Goal: Find contact information: Find contact information

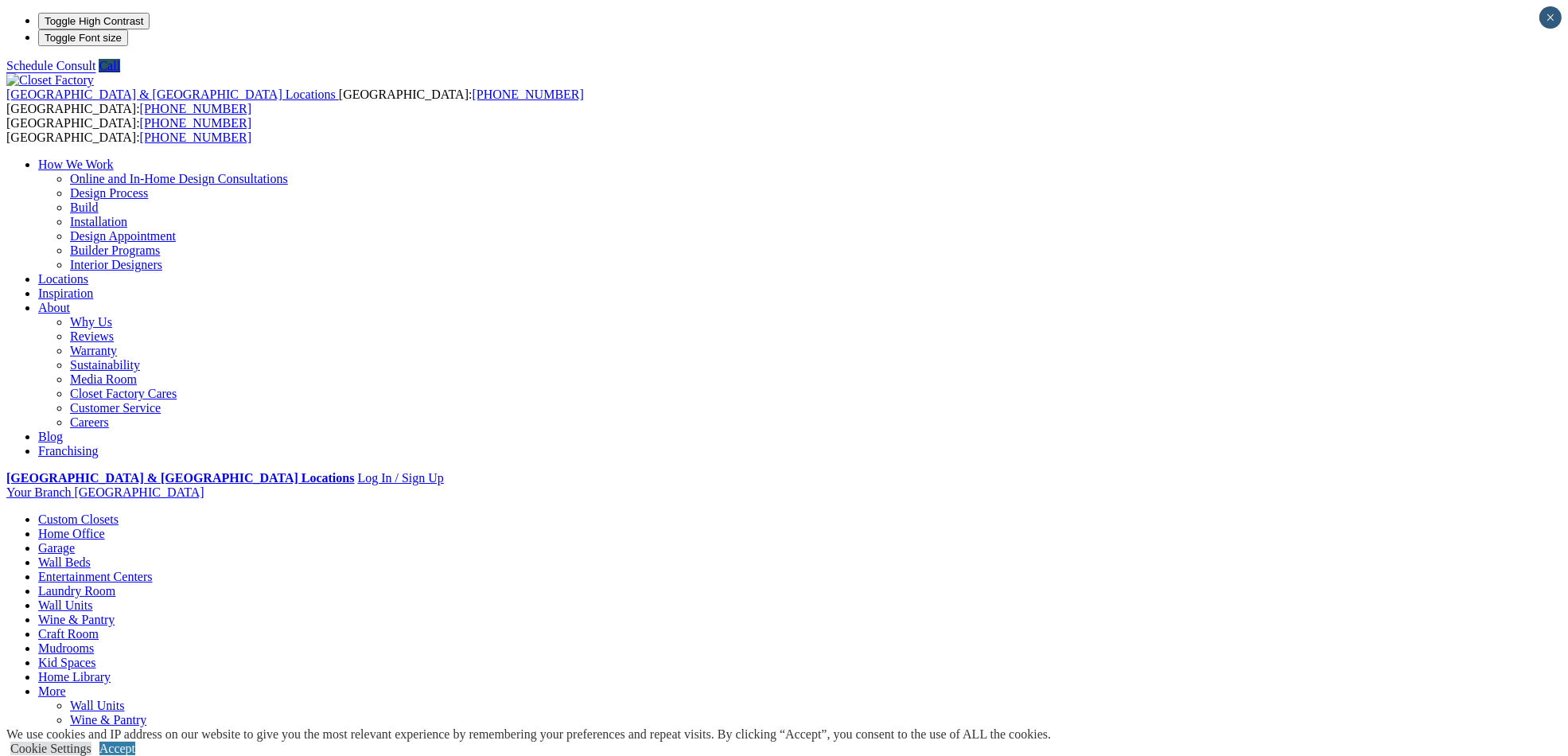
drag, startPoint x: 845, startPoint y: 272, endPoint x: 576, endPoint y: 276, distance: 269.0
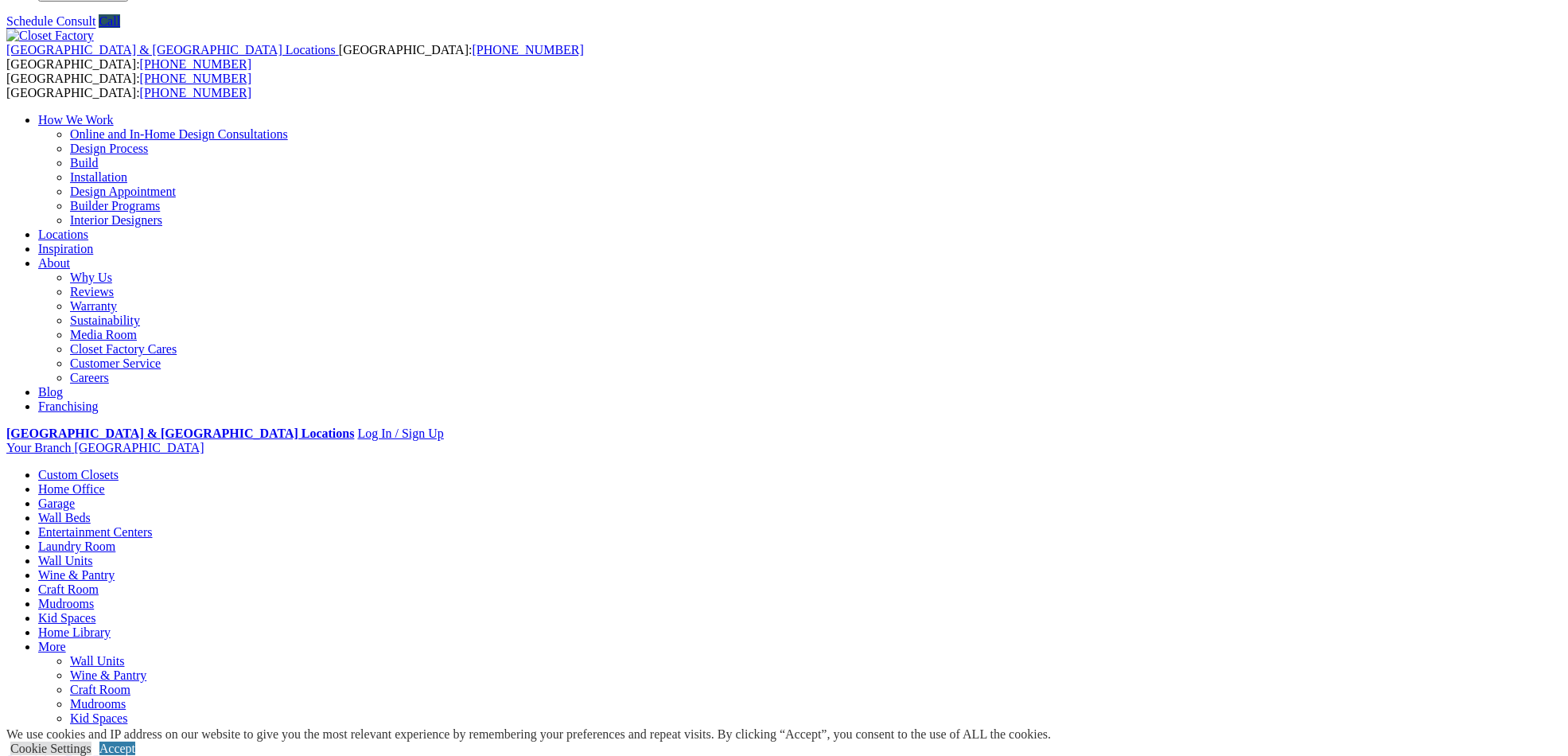
scroll to position [397, 0]
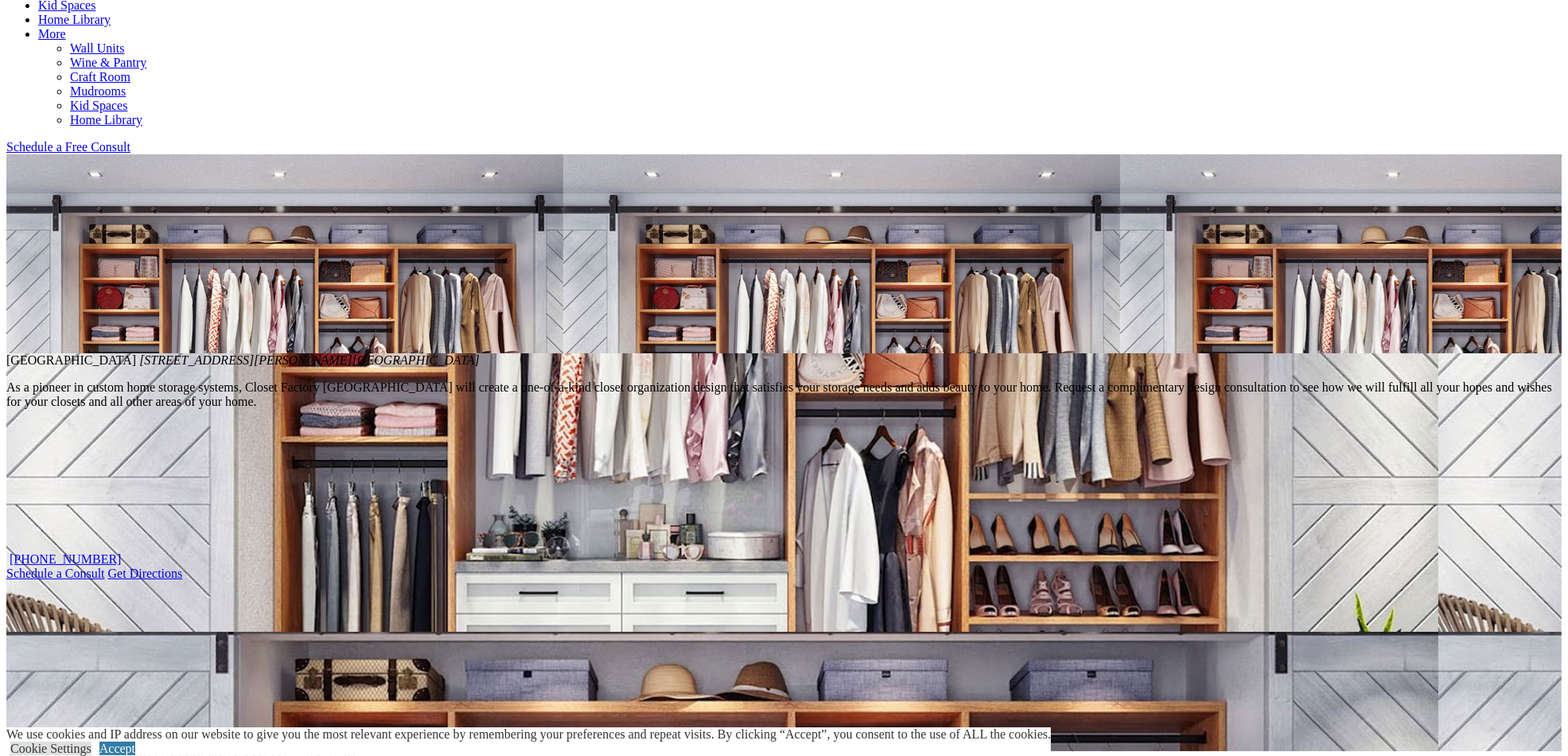
scroll to position [716, 0]
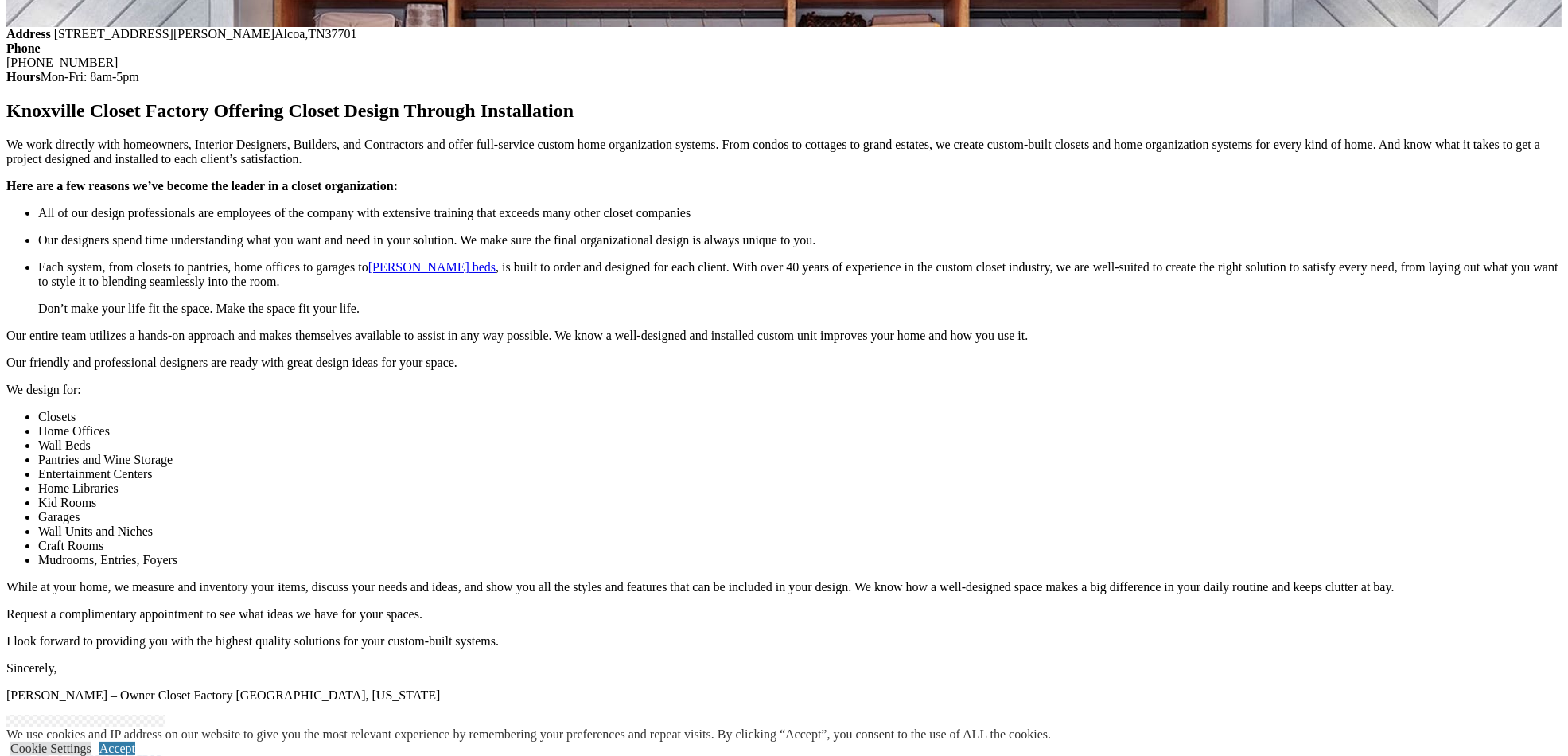
scroll to position [1114, 0]
